Goal: Task Accomplishment & Management: Use online tool/utility

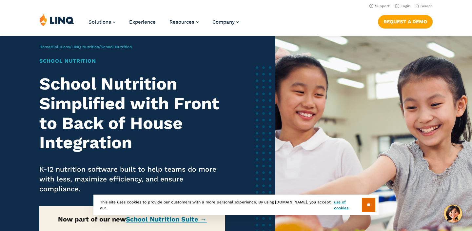
click at [407, 8] on li "Login" at bounding box center [402, 5] width 15 height 7
click at [405, 8] on link "Login" at bounding box center [402, 6] width 15 height 4
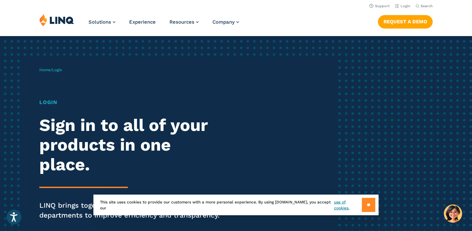
click at [364, 204] on input "**" at bounding box center [368, 205] width 13 height 14
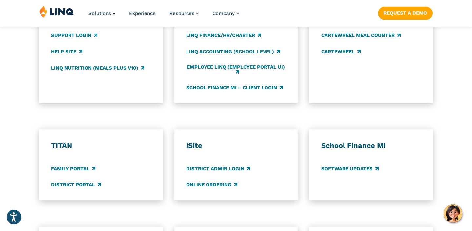
scroll to position [419, 0]
